Goal: Find contact information: Find contact information

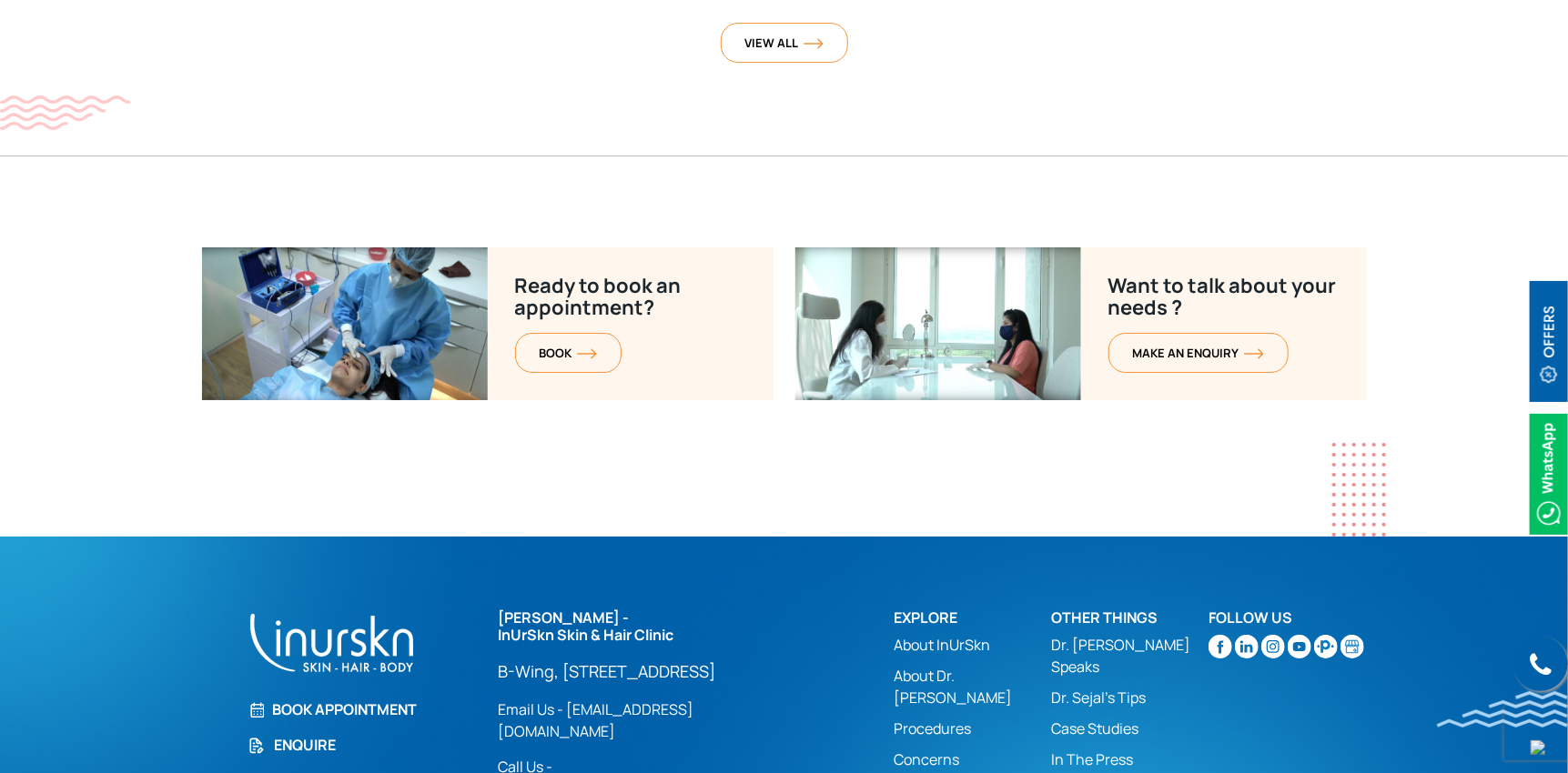
scroll to position [7271, 0]
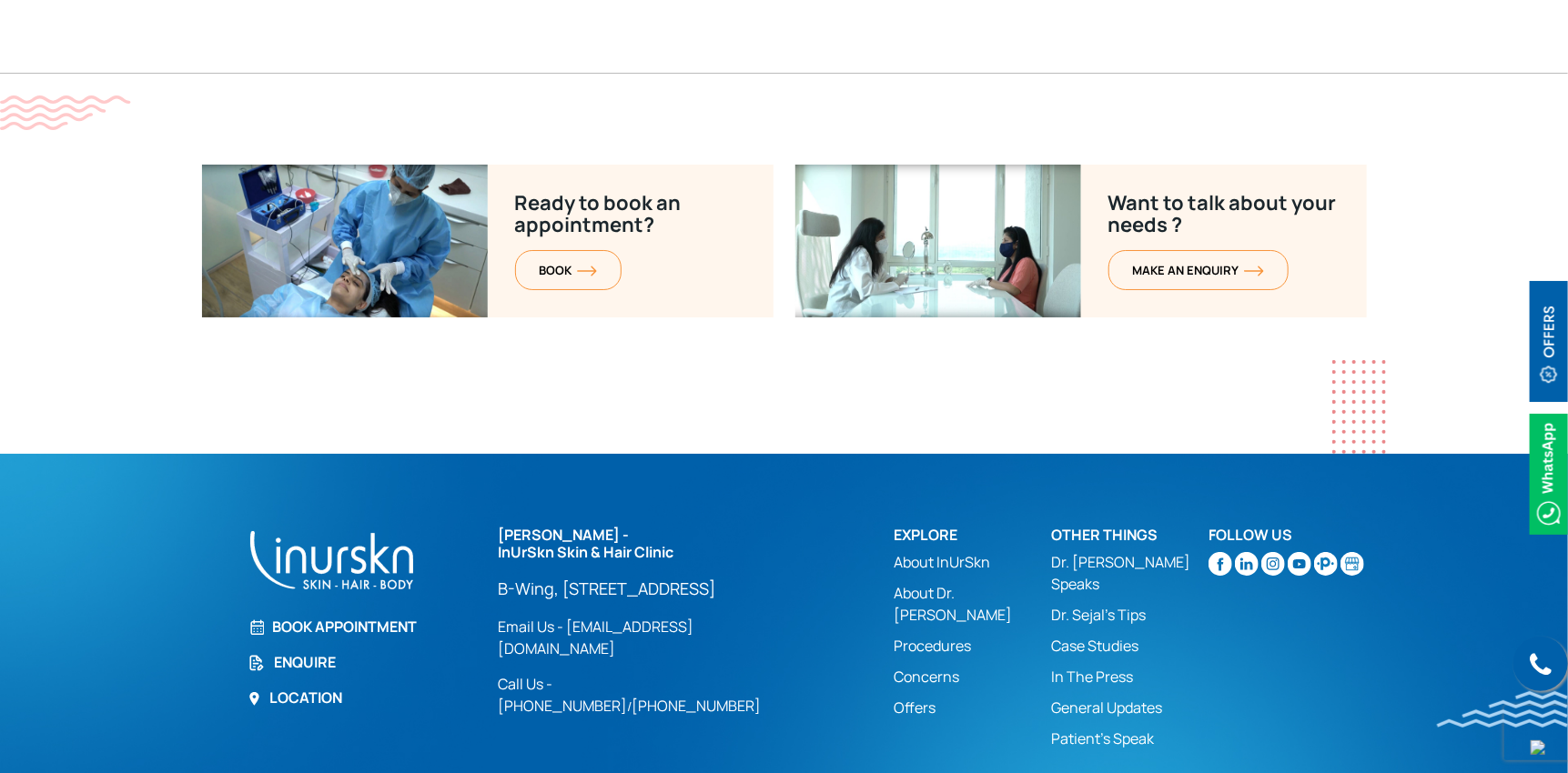
click at [566, 620] on link "Email Us - [EMAIL_ADDRESS][DOMAIN_NAME]" at bounding box center [649, 638] width 301 height 44
click at [628, 616] on link "Email Us - [EMAIL_ADDRESS][DOMAIN_NAME]" at bounding box center [649, 638] width 301 height 44
click at [576, 616] on link "Email Us - [EMAIL_ADDRESS][DOMAIN_NAME]" at bounding box center [649, 638] width 301 height 44
click at [1215, 553] on img at bounding box center [1220, 564] width 24 height 24
click at [1251, 553] on img at bounding box center [1247, 564] width 24 height 24
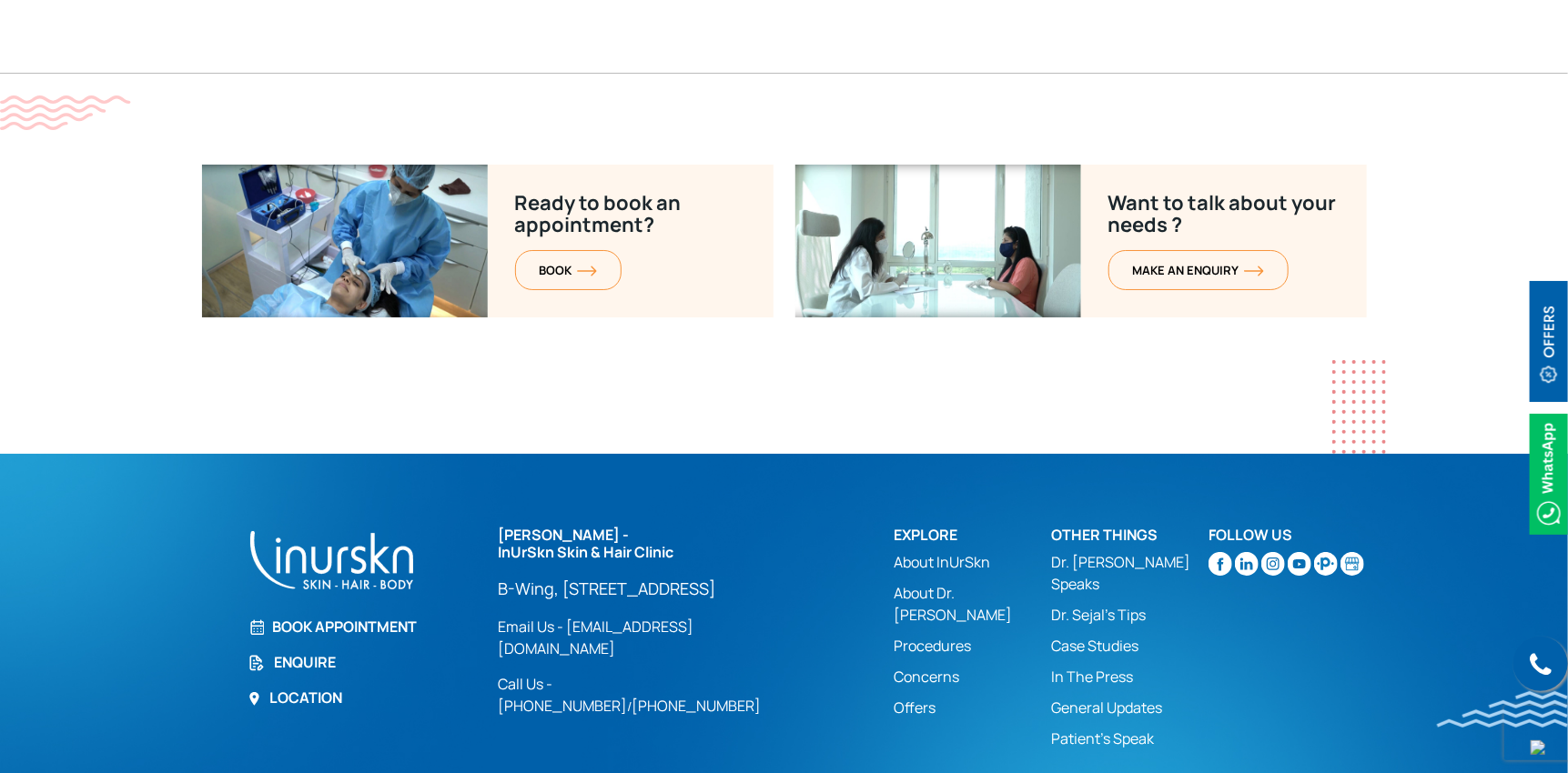
click at [1272, 553] on img at bounding box center [1273, 564] width 24 height 24
drag, startPoint x: 794, startPoint y: 657, endPoint x: 551, endPoint y: 650, distance: 243.1
click at [551, 650] on div "[PERSON_NAME] - InUrSkn Skin & Hair Clinic [GEOGRAPHIC_DATA][STREET_ADDRESS] Lo…" at bounding box center [686, 622] width 374 height 190
copy div "[PHONE_NUMBER] / [PHONE_NUMBER]"
